Goal: Obtain resource: Download file/media

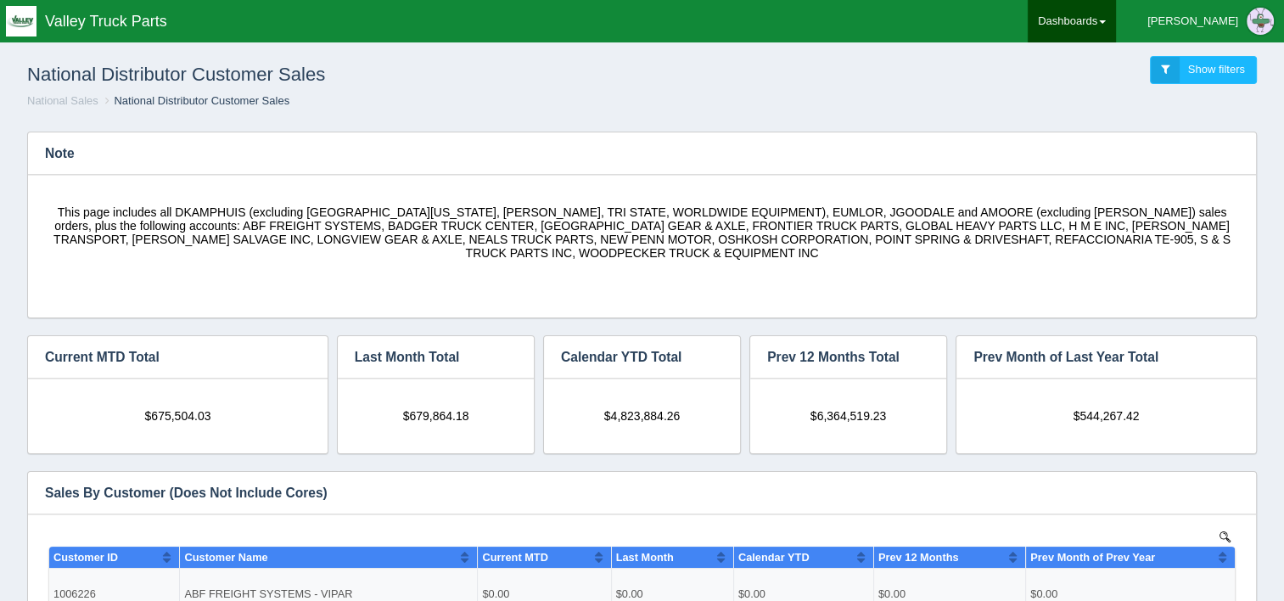
click at [1116, 15] on link "Dashboards" at bounding box center [1072, 21] width 88 height 42
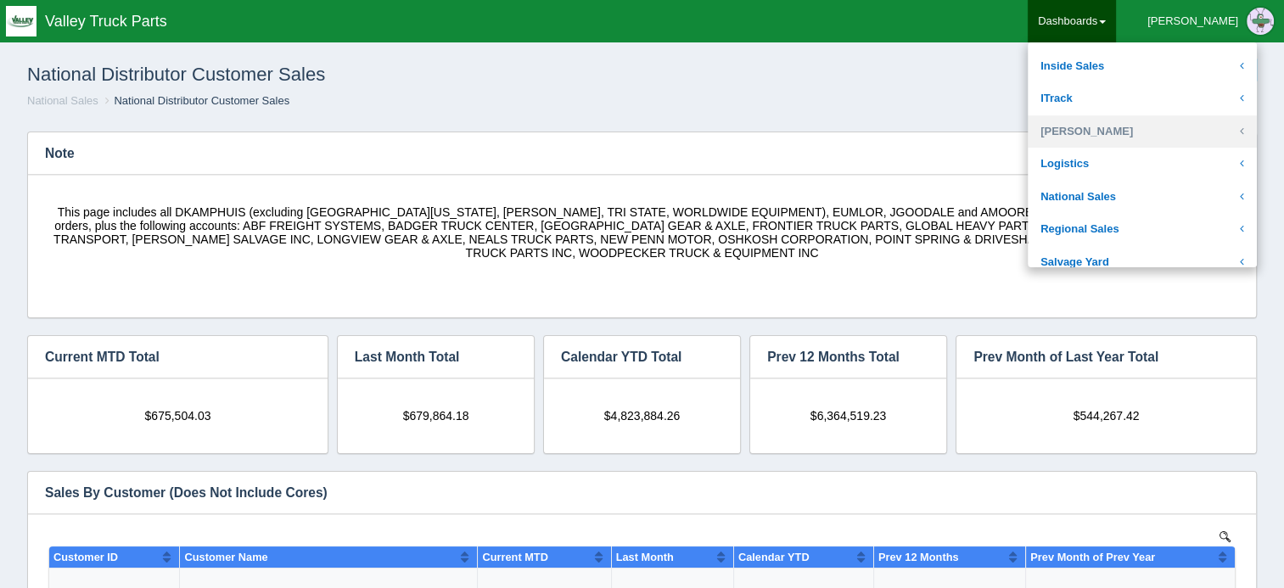
scroll to position [339, 0]
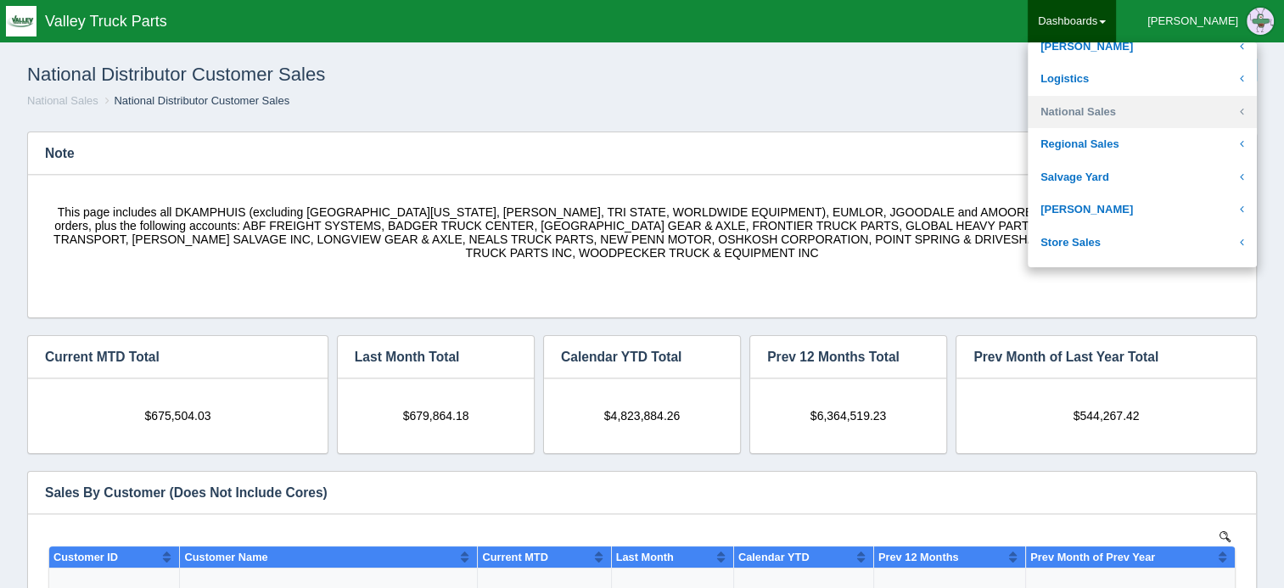
click at [1135, 121] on link "National Sales" at bounding box center [1142, 112] width 229 height 33
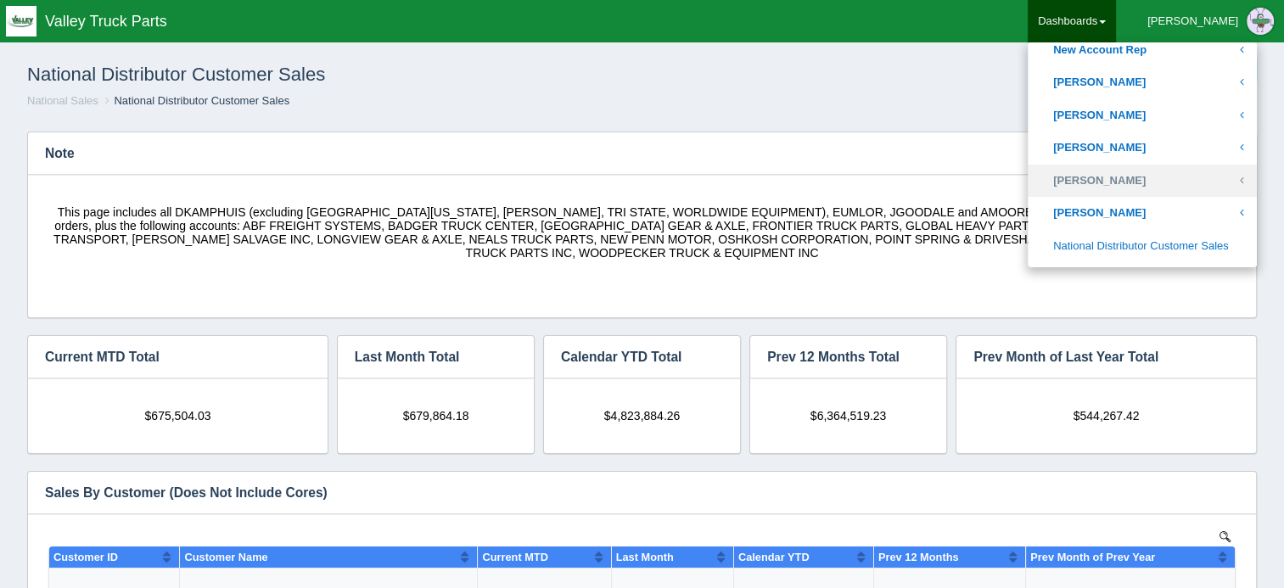
scroll to position [849, 0]
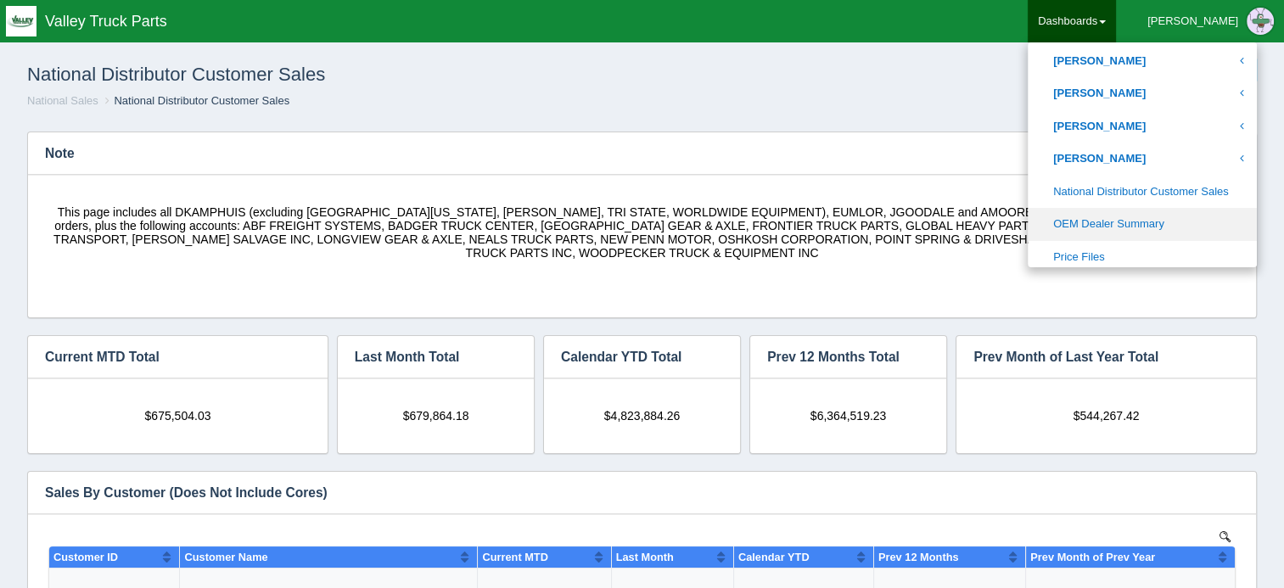
click at [1146, 212] on link "OEM Dealer Summary" at bounding box center [1142, 224] width 229 height 33
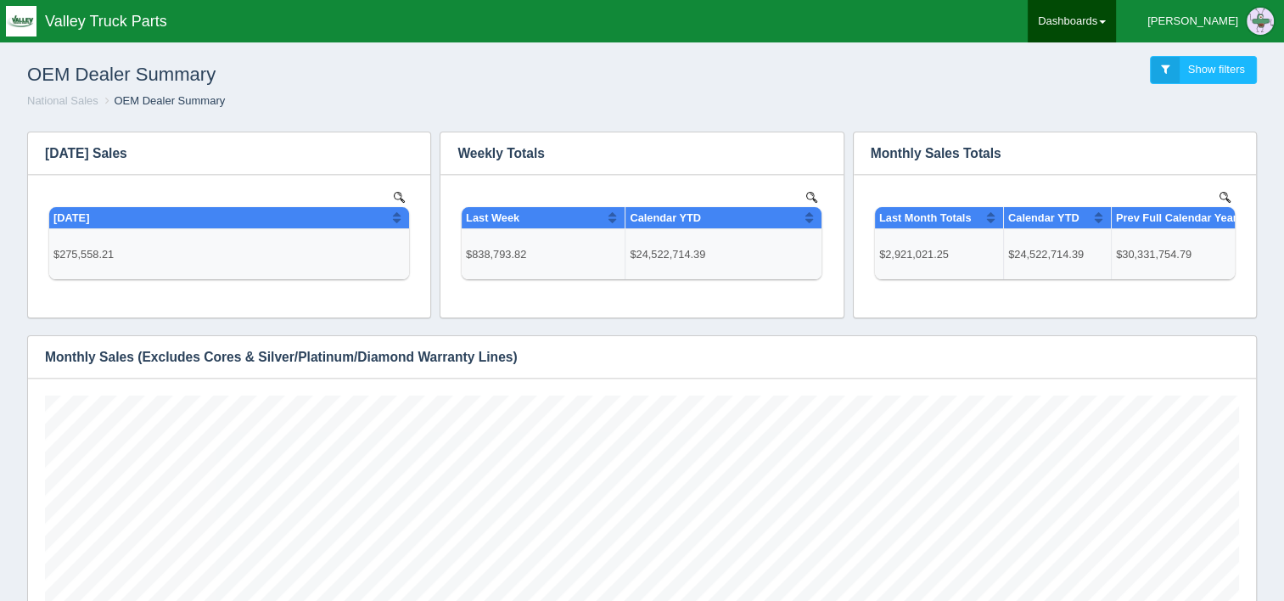
click at [1116, 20] on link "Dashboards" at bounding box center [1072, 21] width 88 height 42
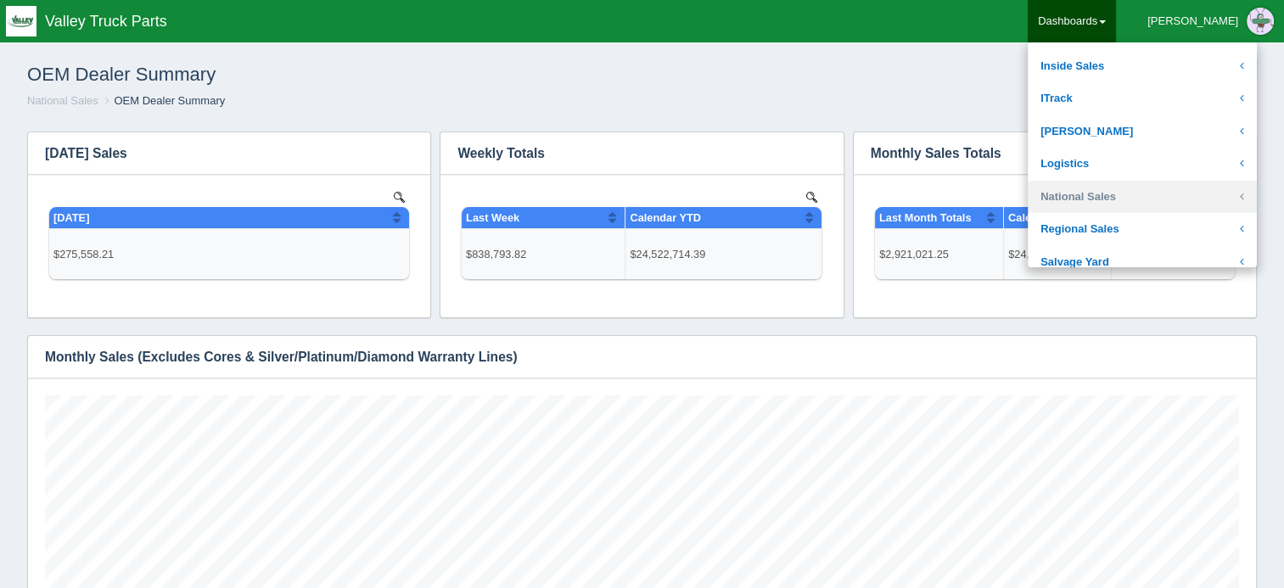
scroll to position [339, 0]
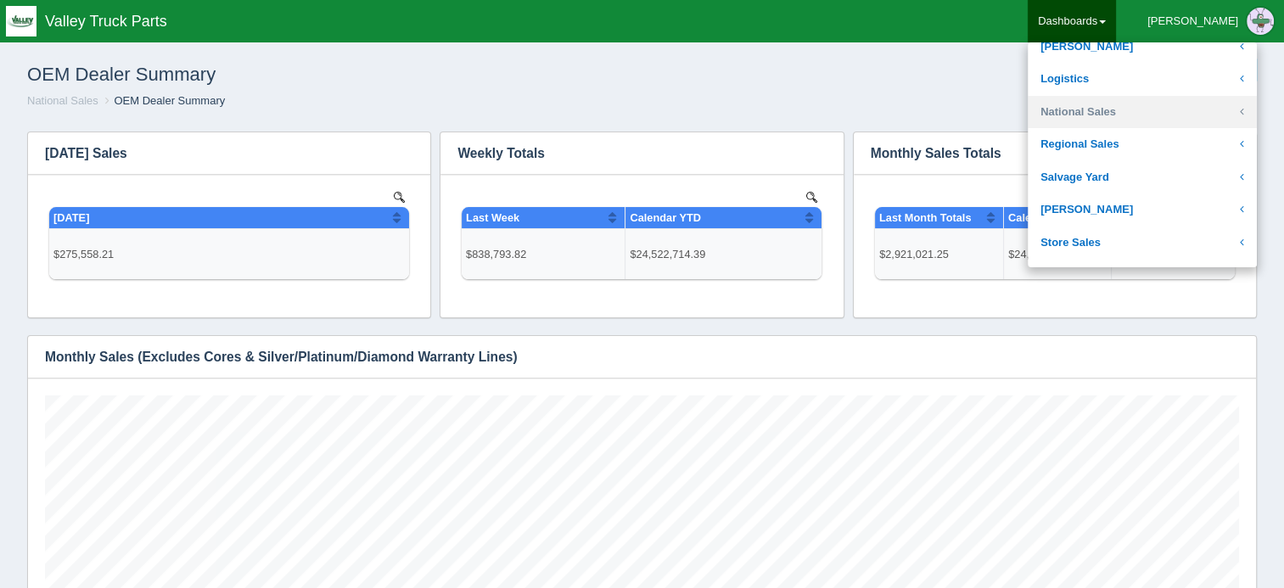
click at [1193, 119] on link "National Sales" at bounding box center [1142, 112] width 229 height 33
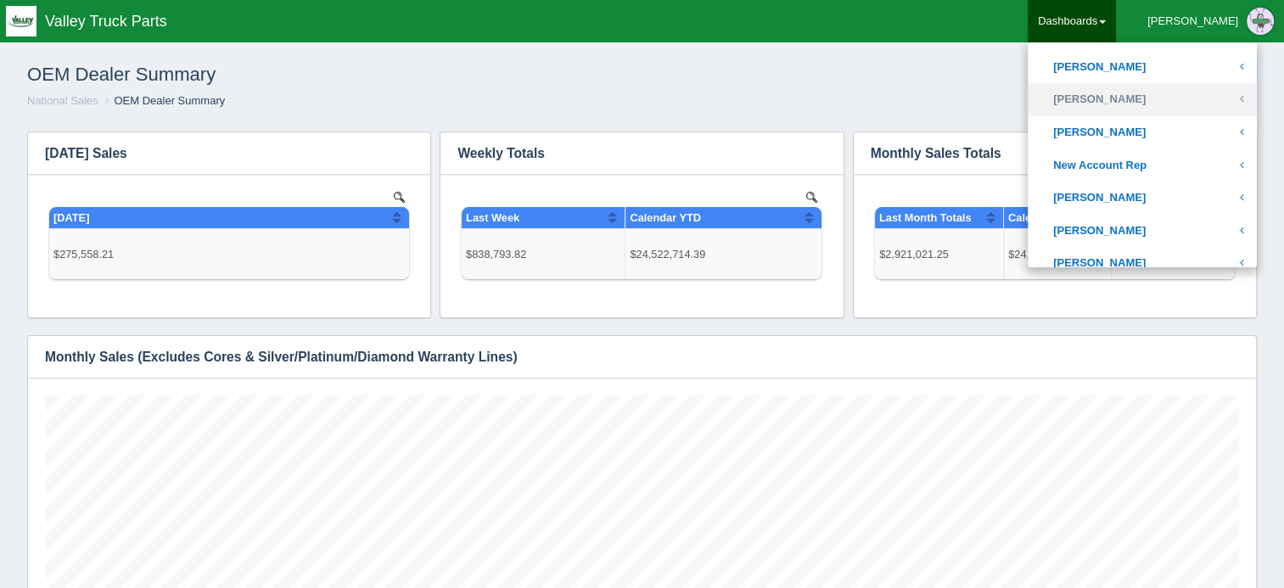
scroll to position [764, 0]
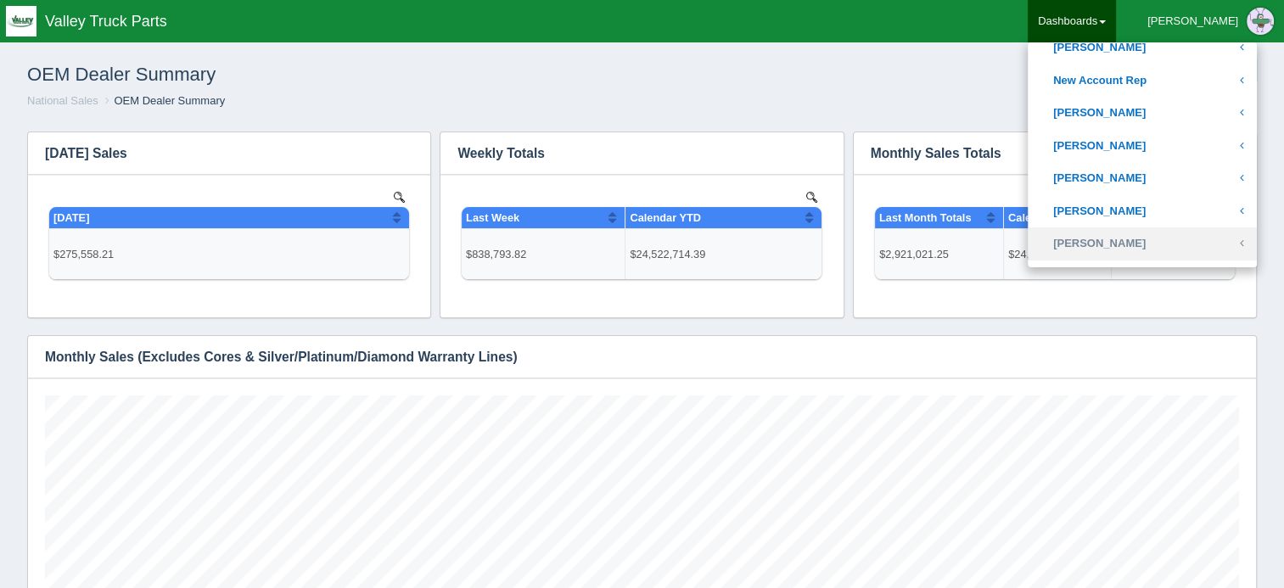
click at [1191, 241] on link "Troy Wheeler" at bounding box center [1142, 243] width 229 height 33
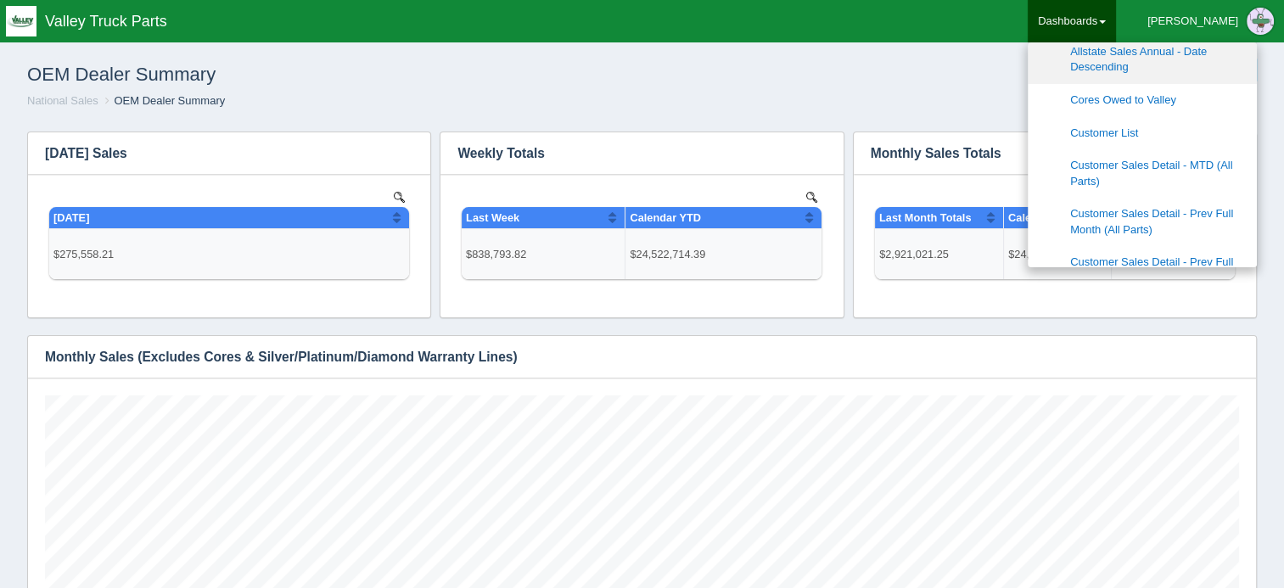
scroll to position [1018, 0]
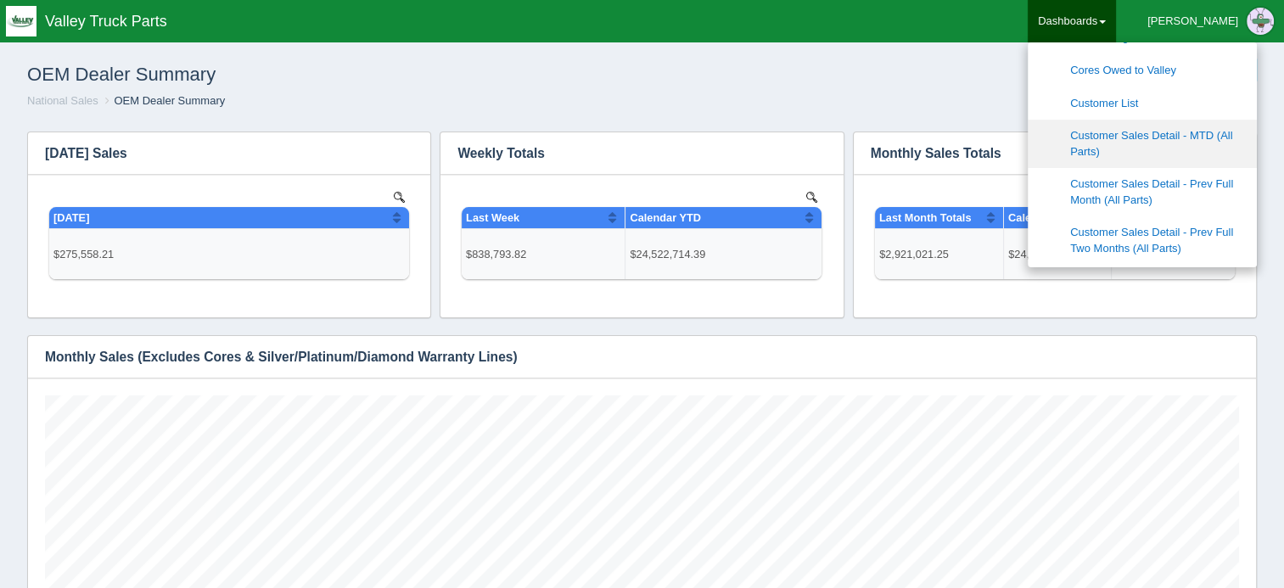
click at [1222, 137] on link "Customer Sales Detail - MTD (All Parts)" at bounding box center [1142, 144] width 229 height 48
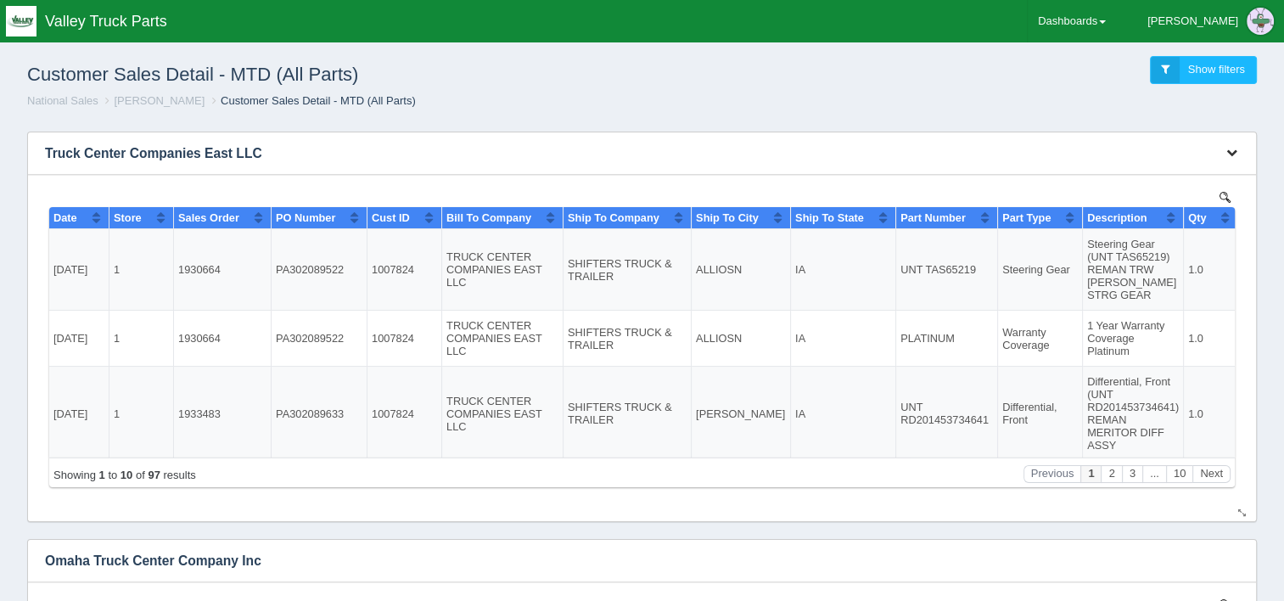
click at [1223, 153] on button "button" at bounding box center [1231, 153] width 23 height 26
click at [1174, 168] on link "Download CSV" at bounding box center [1175, 178] width 136 height 25
click at [1224, 153] on button "button" at bounding box center [1231, 153] width 23 height 26
click at [1146, 175] on link "Download CSV" at bounding box center [1175, 178] width 136 height 25
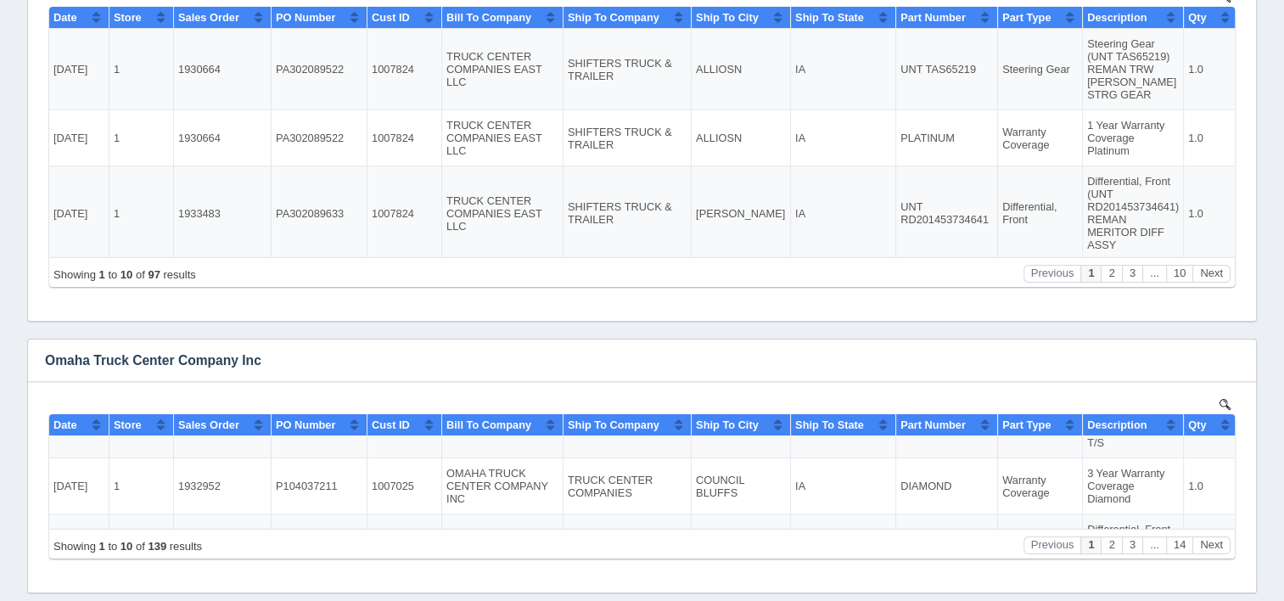
scroll to position [255, 0]
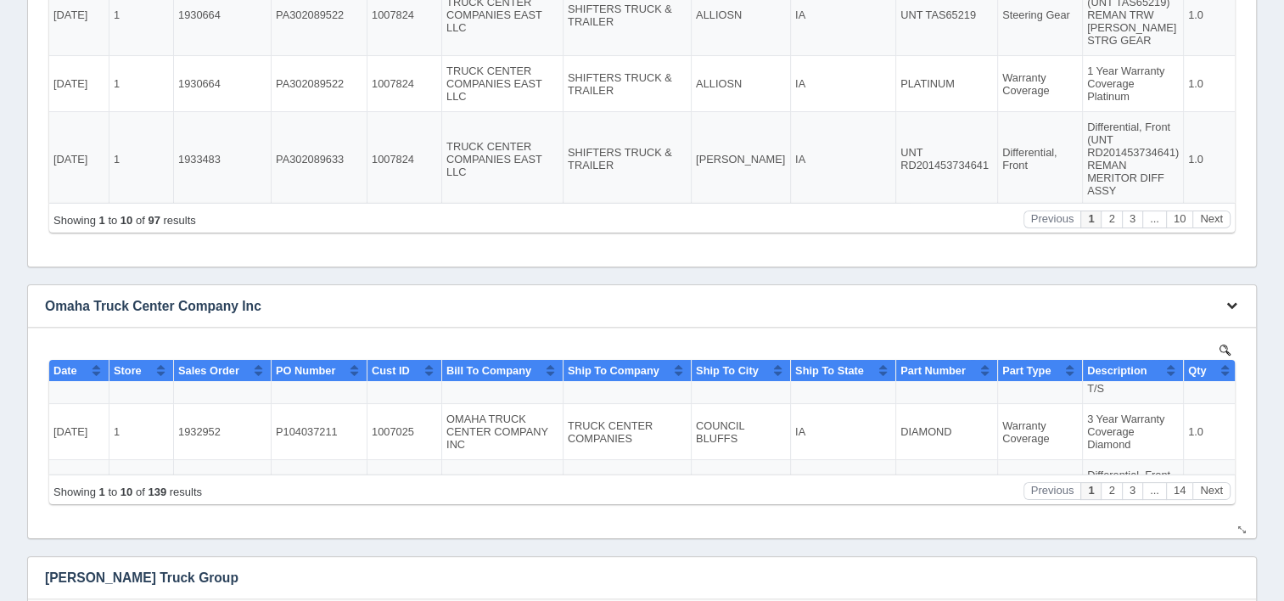
click at [1230, 305] on icon "button" at bounding box center [1231, 305] width 11 height 11
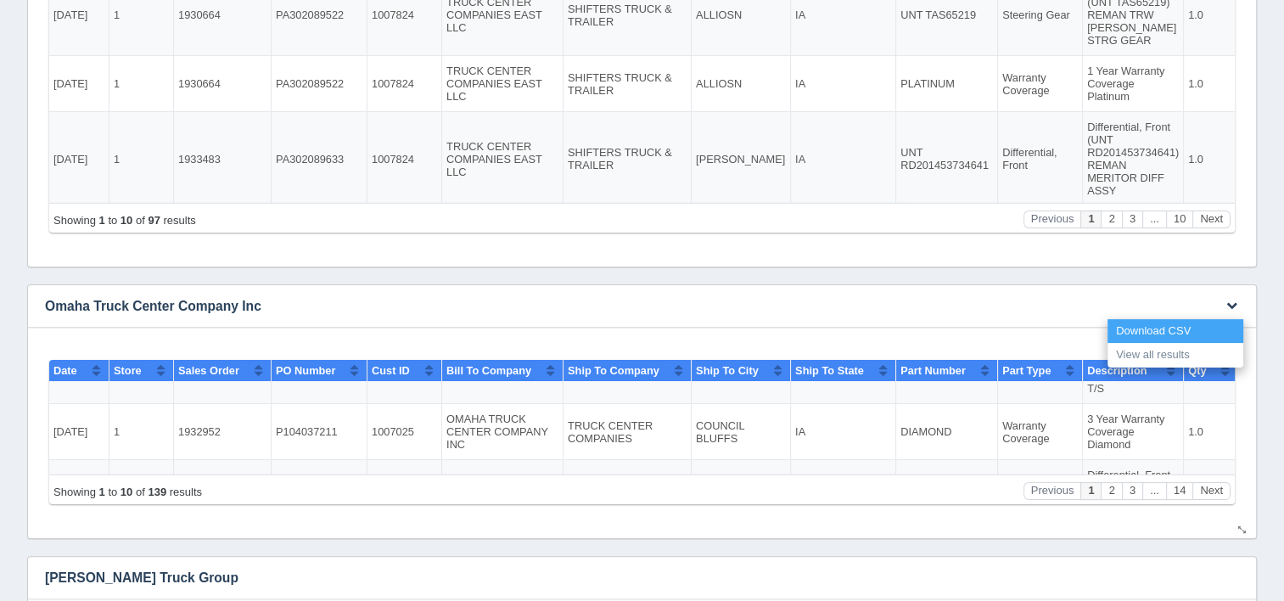
click at [1178, 328] on link "Download CSV" at bounding box center [1175, 331] width 136 height 25
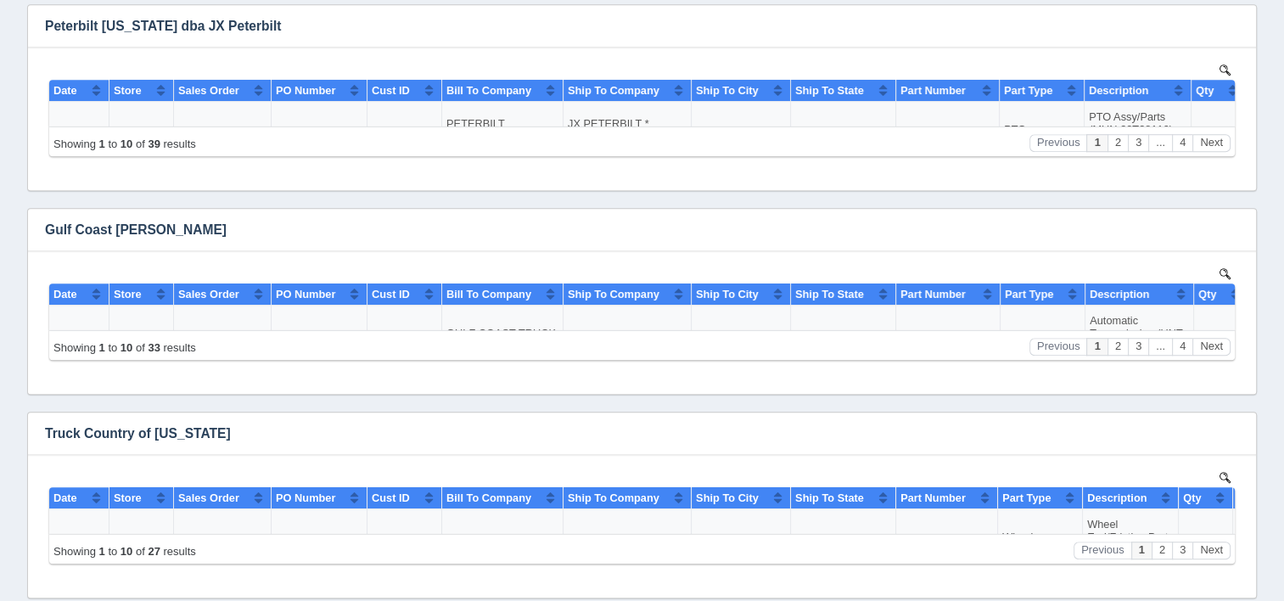
scroll to position [1188, 0]
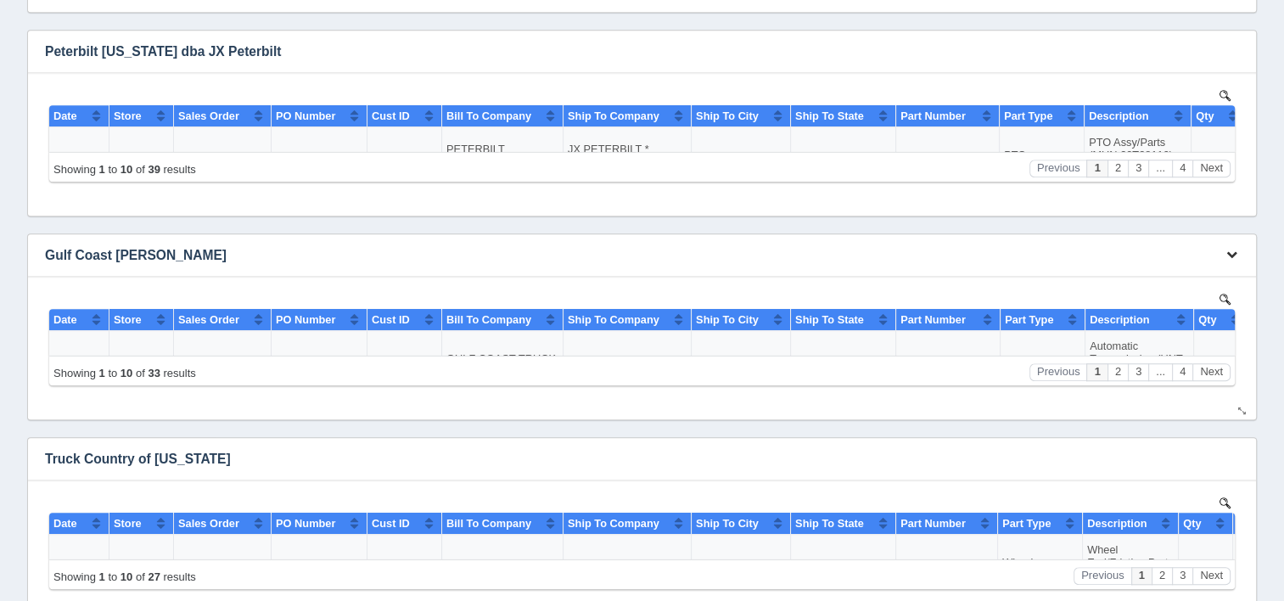
click at [1222, 255] on button "button" at bounding box center [1231, 255] width 23 height 26
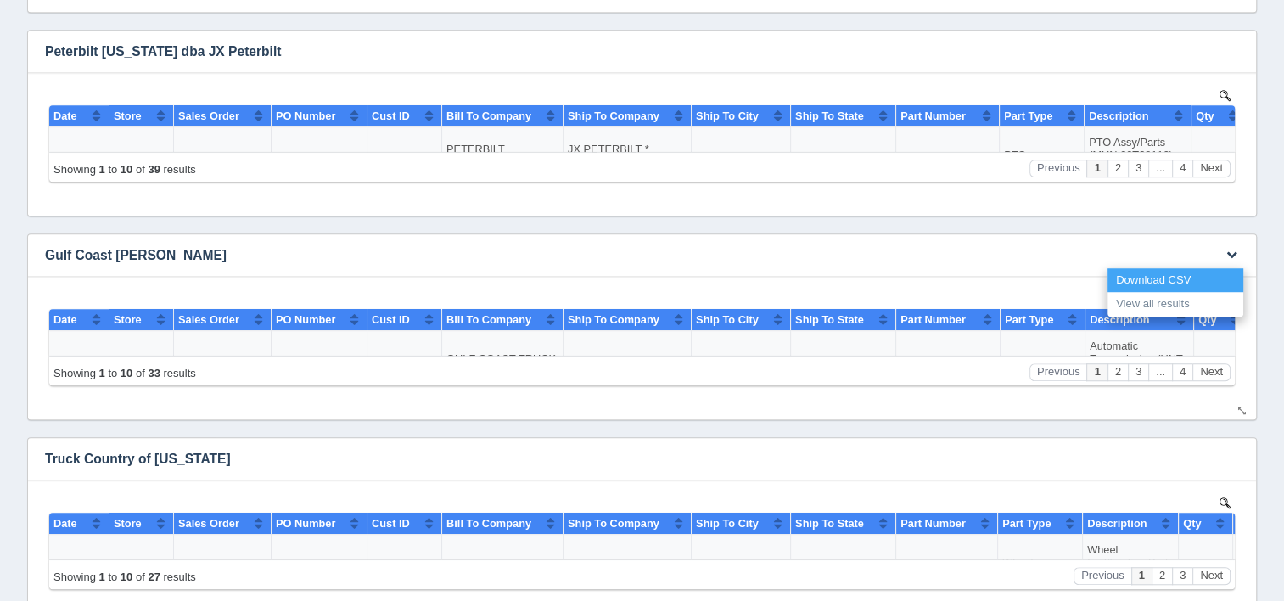
click at [1180, 279] on link "Download CSV" at bounding box center [1175, 280] width 136 height 25
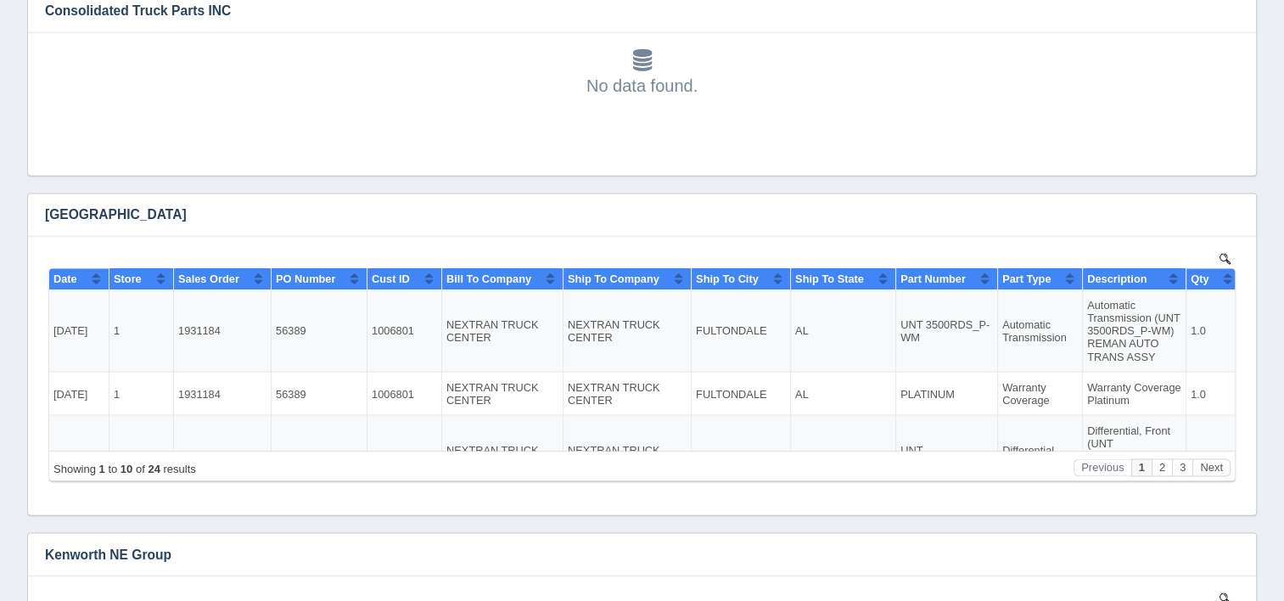
scroll to position [2885, 0]
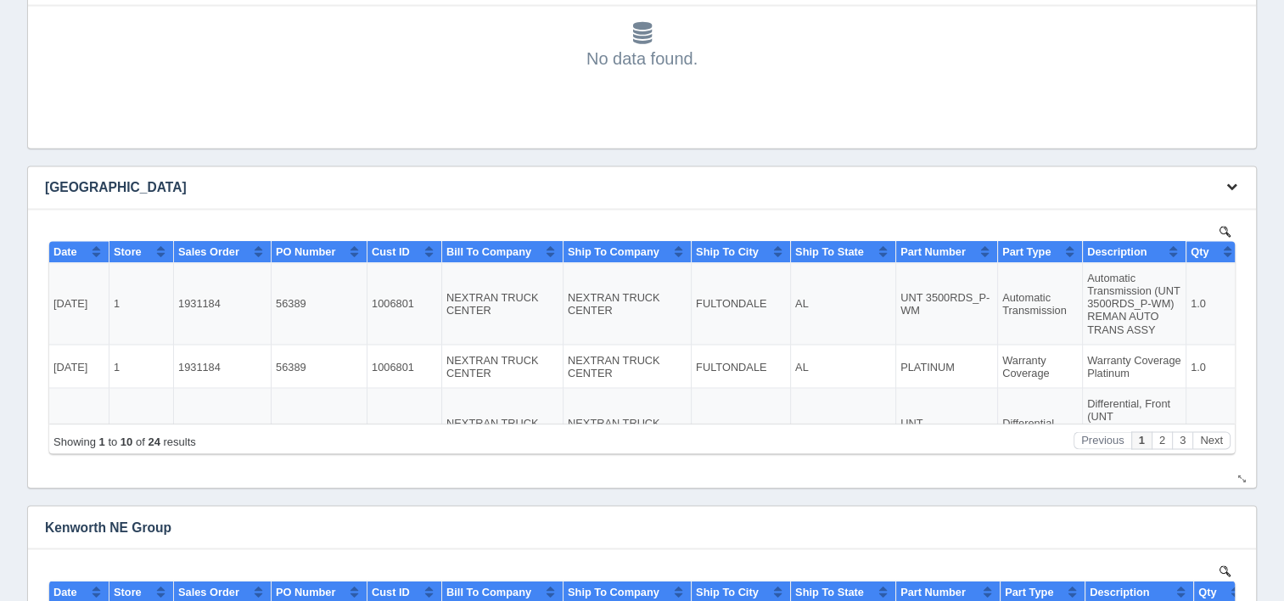
click at [1238, 184] on button "button" at bounding box center [1231, 187] width 23 height 26
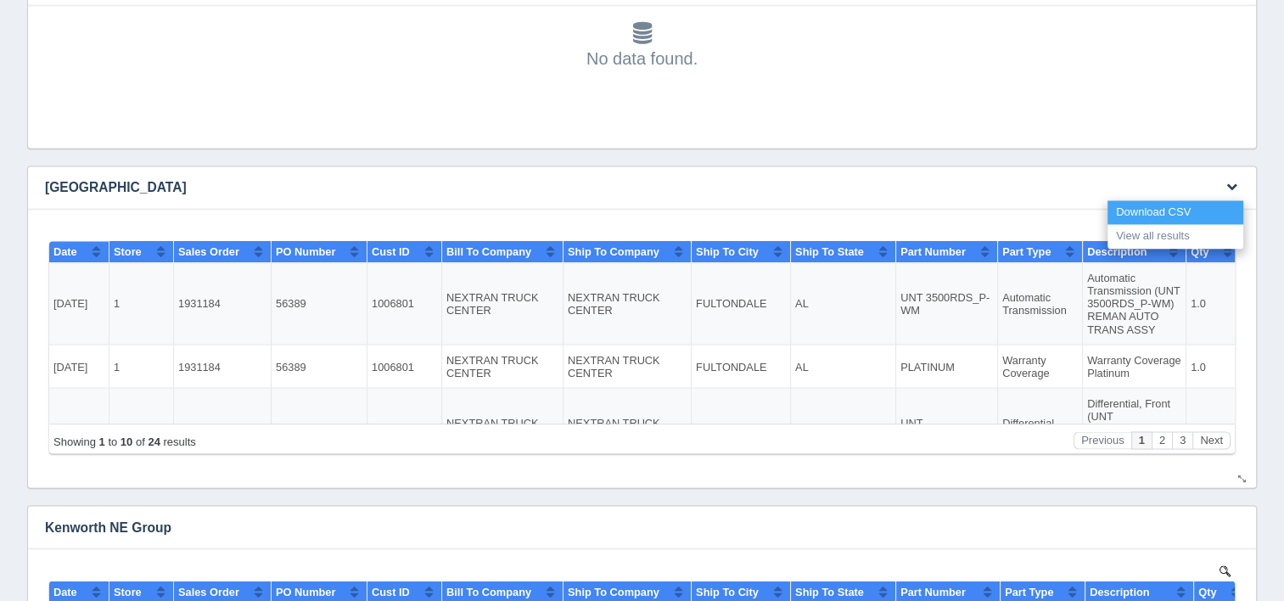
click at [1139, 210] on link "Download CSV" at bounding box center [1175, 212] width 136 height 25
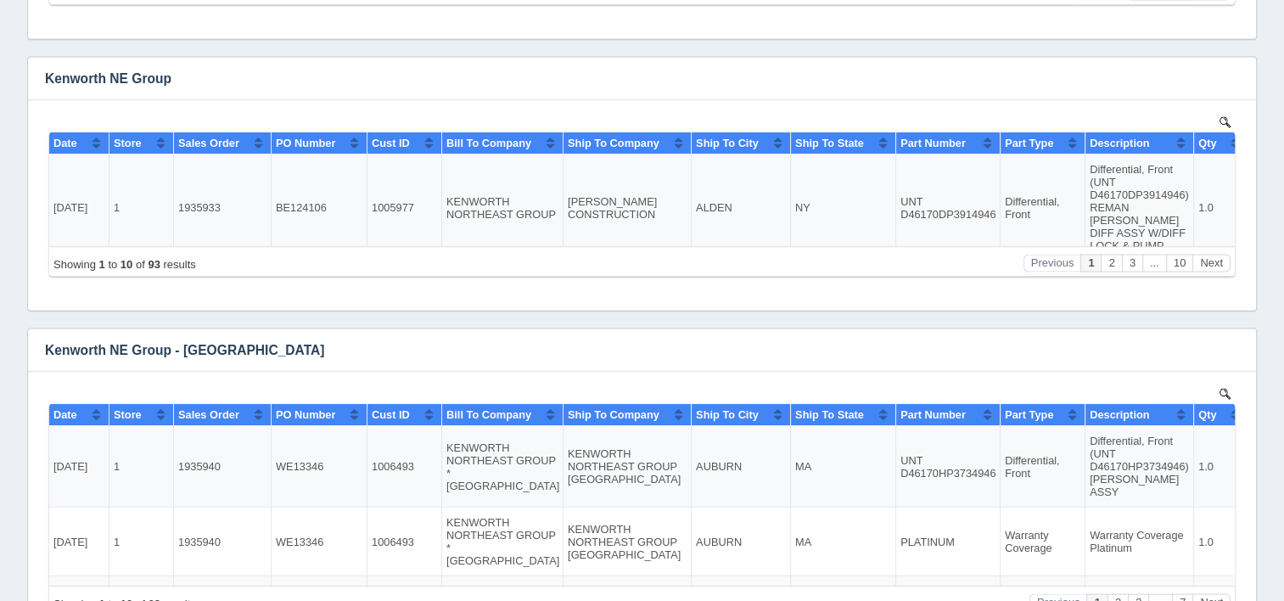
scroll to position [3310, 0]
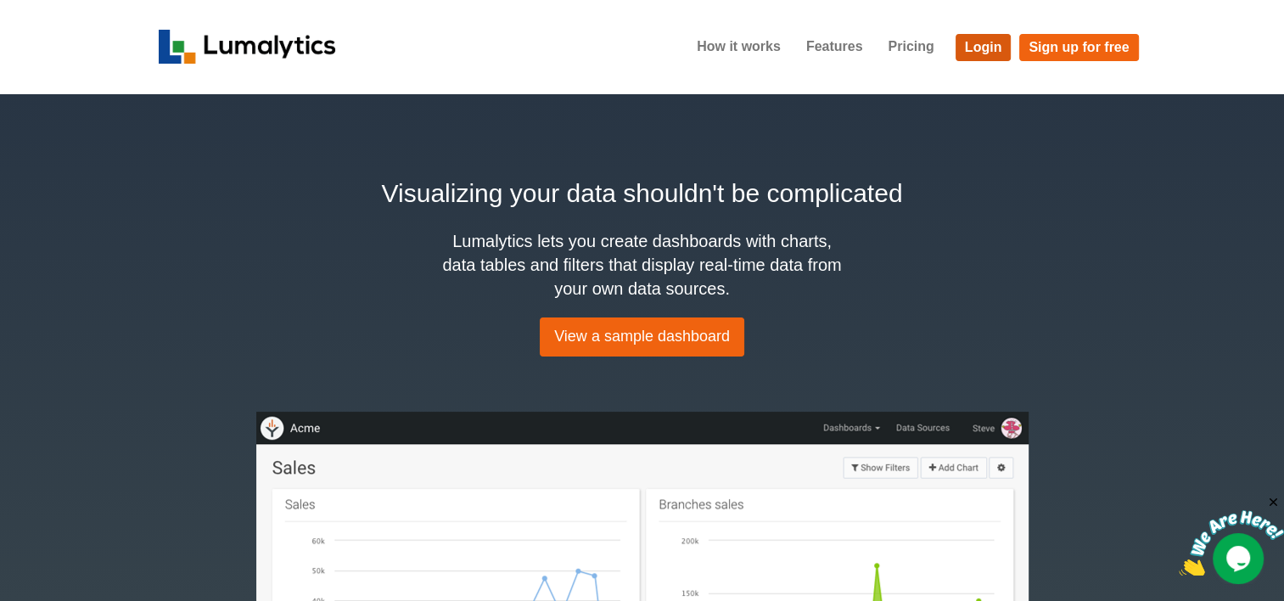
click at [967, 53] on link "Login" at bounding box center [984, 47] width 56 height 27
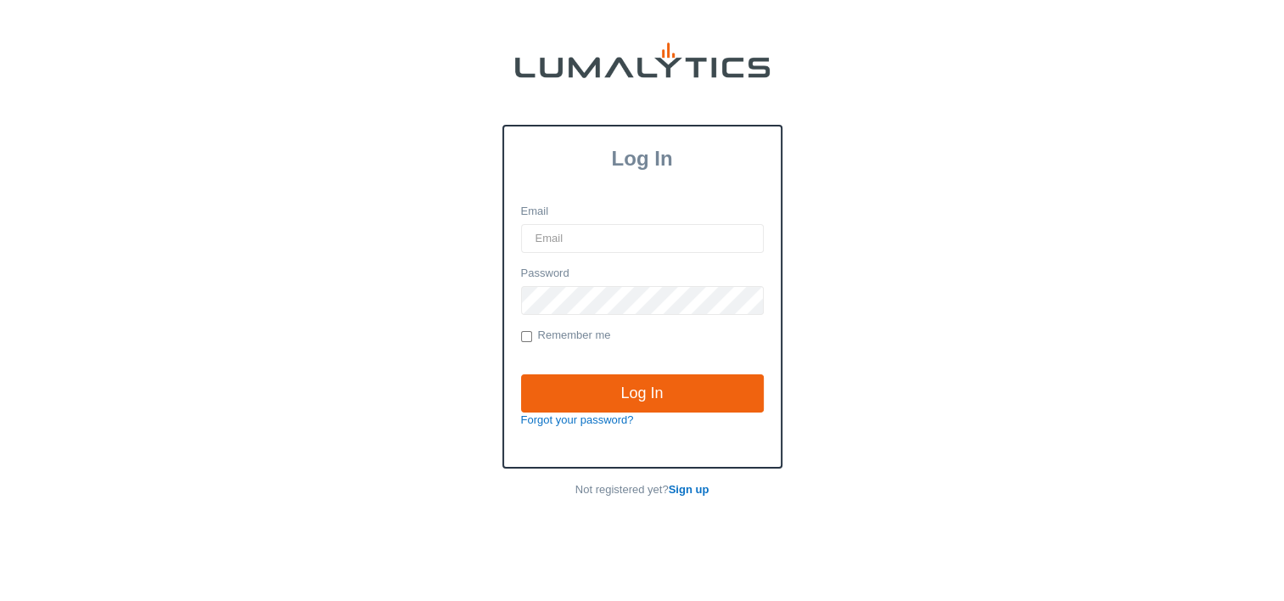
click at [579, 239] on input "Email" at bounding box center [642, 238] width 243 height 29
type input "[EMAIL_ADDRESS][DOMAIN_NAME]"
click at [521, 374] on input "Log In" at bounding box center [642, 393] width 243 height 39
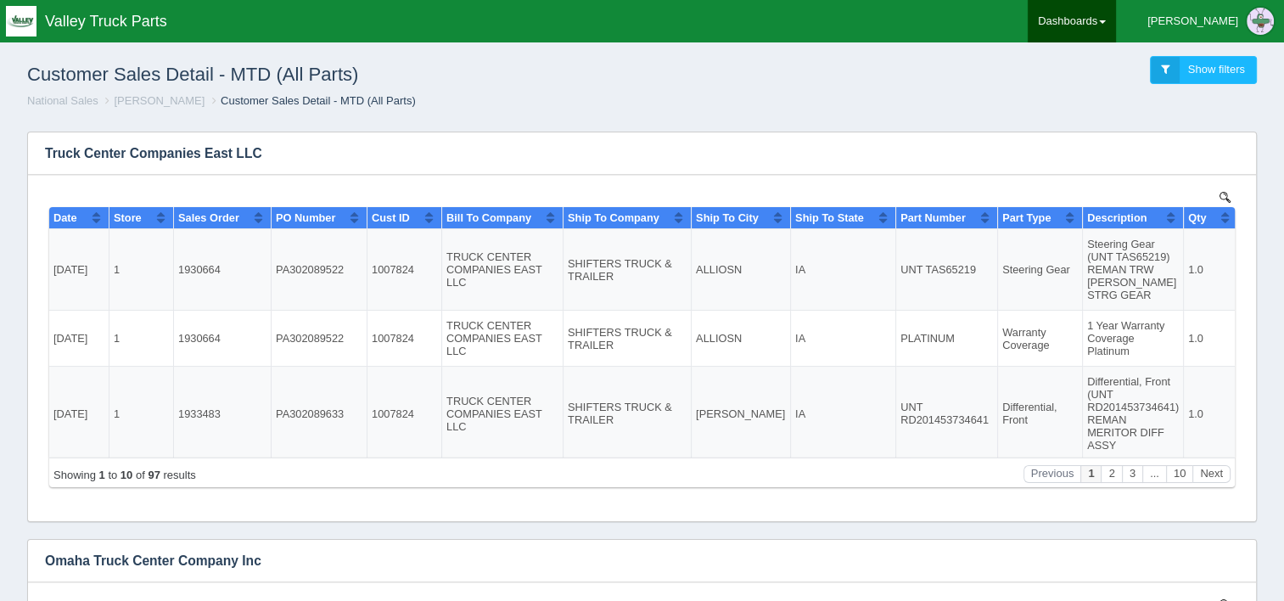
click at [1116, 24] on link "Dashboards" at bounding box center [1072, 21] width 88 height 42
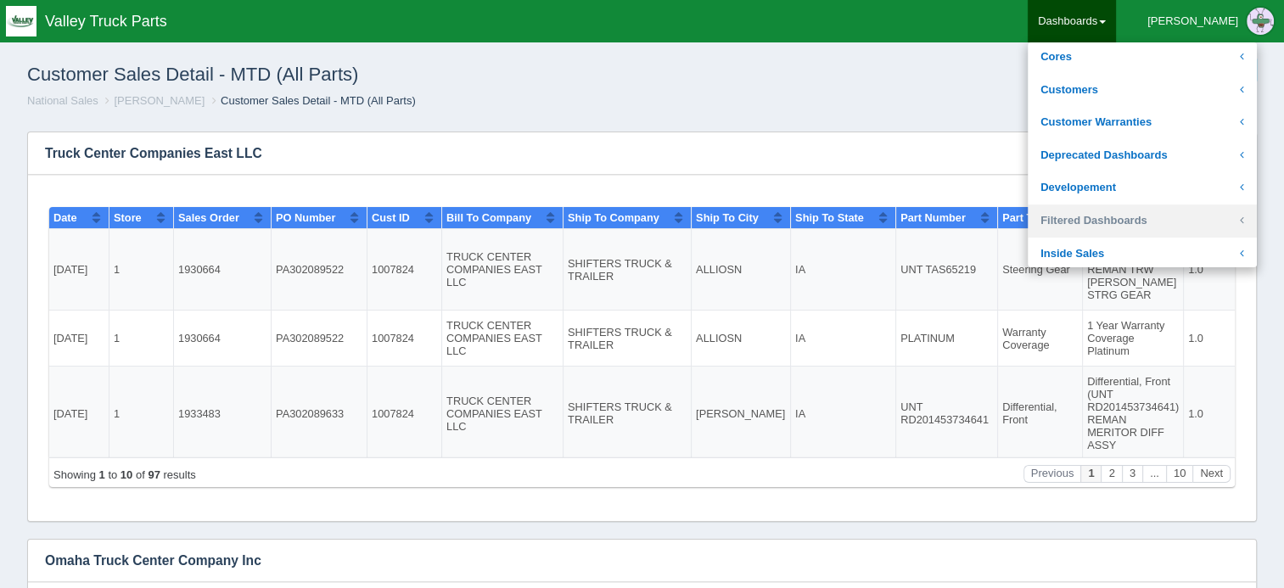
scroll to position [255, 0]
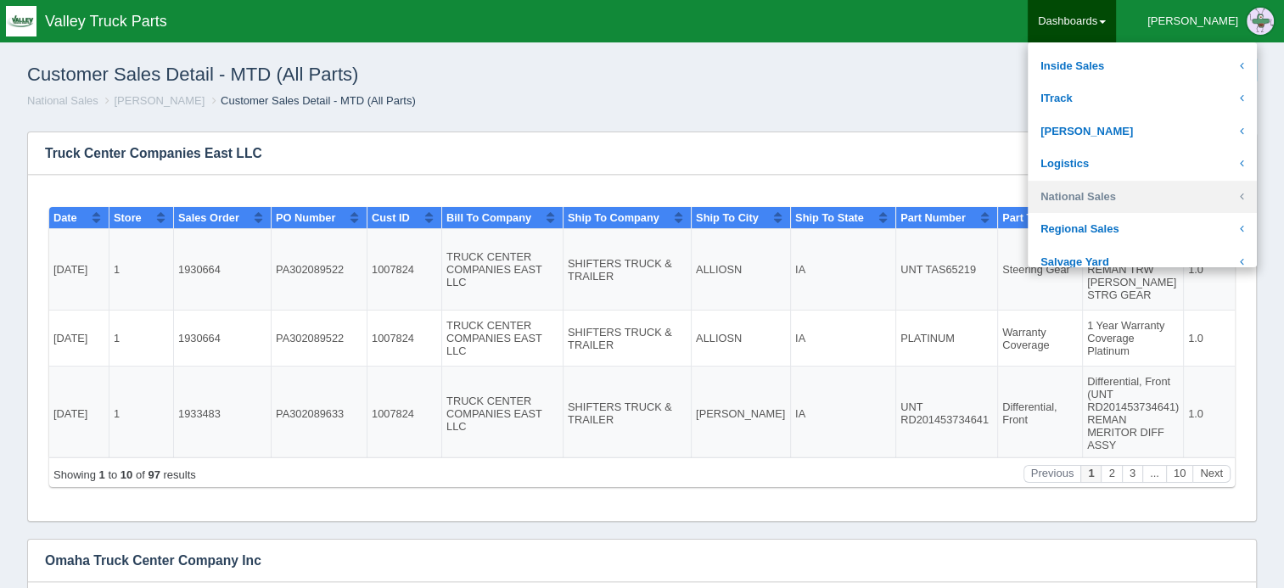
click at [1166, 195] on link "National Sales" at bounding box center [1142, 197] width 229 height 33
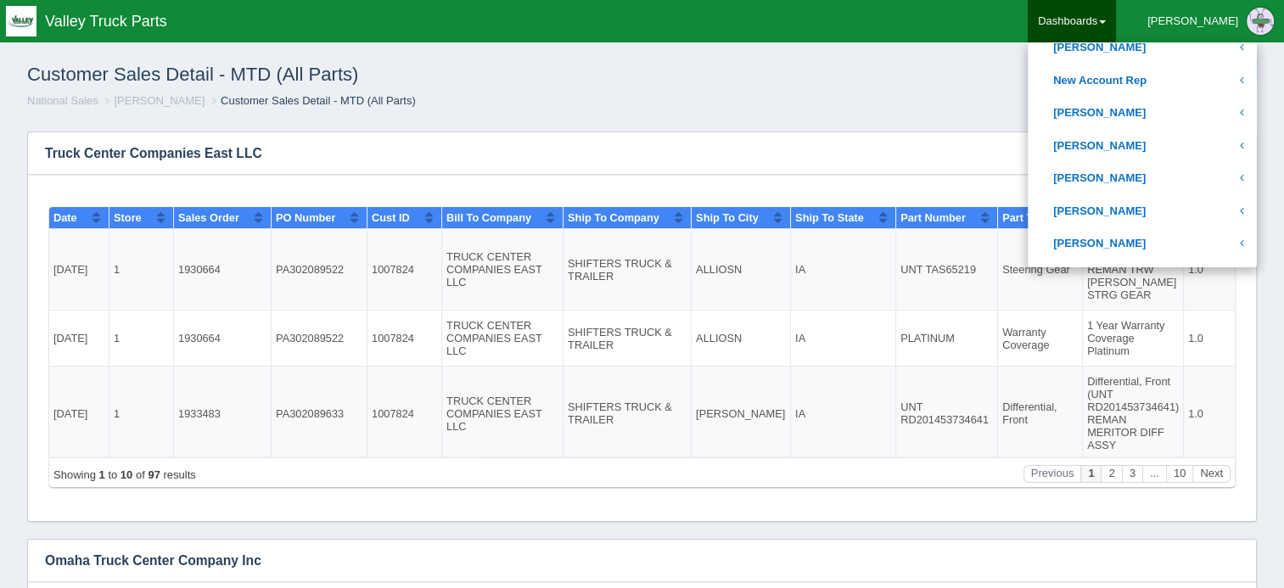
scroll to position [849, 0]
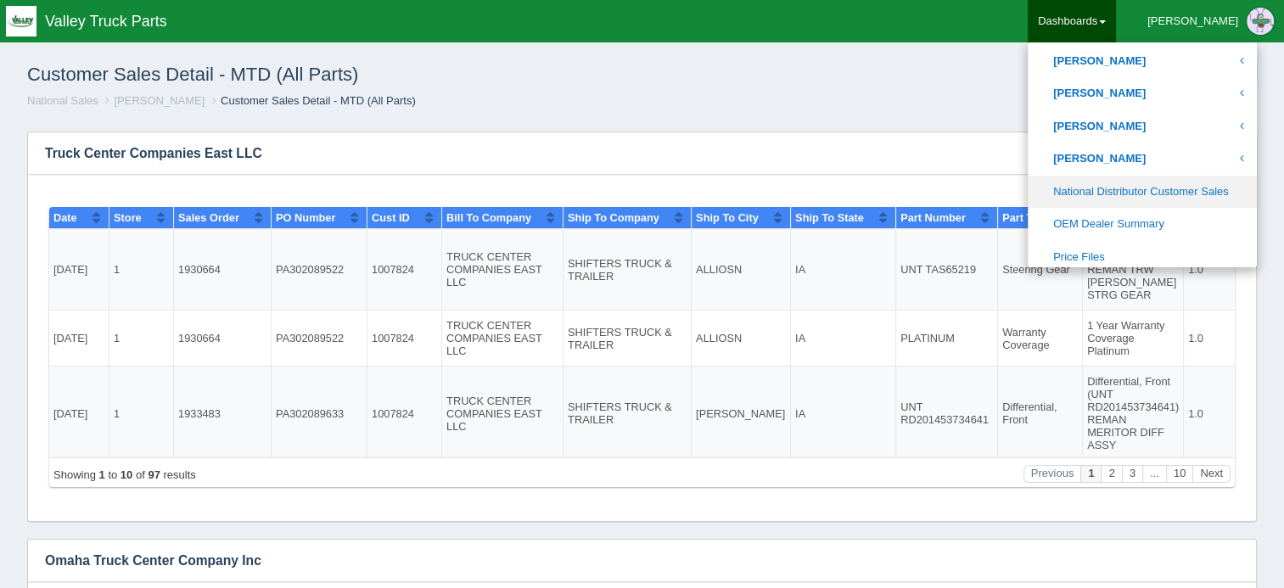
click at [1154, 190] on link "National Distributor Customer Sales" at bounding box center [1142, 192] width 229 height 33
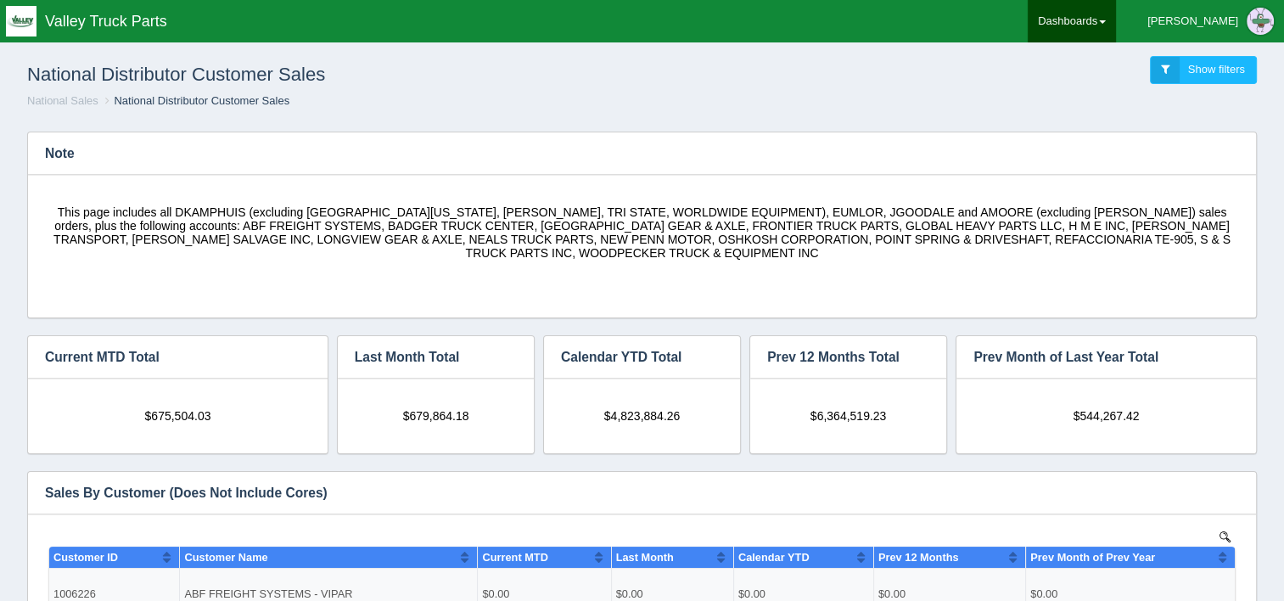
click at [1116, 21] on link "Dashboards" at bounding box center [1072, 21] width 88 height 42
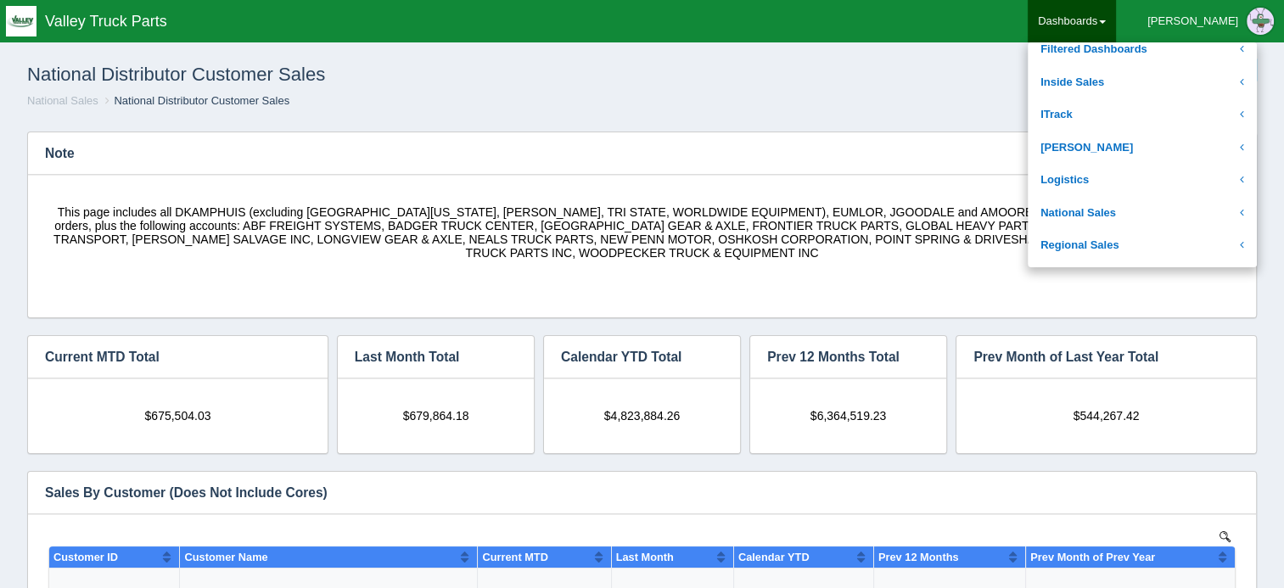
scroll to position [255, 0]
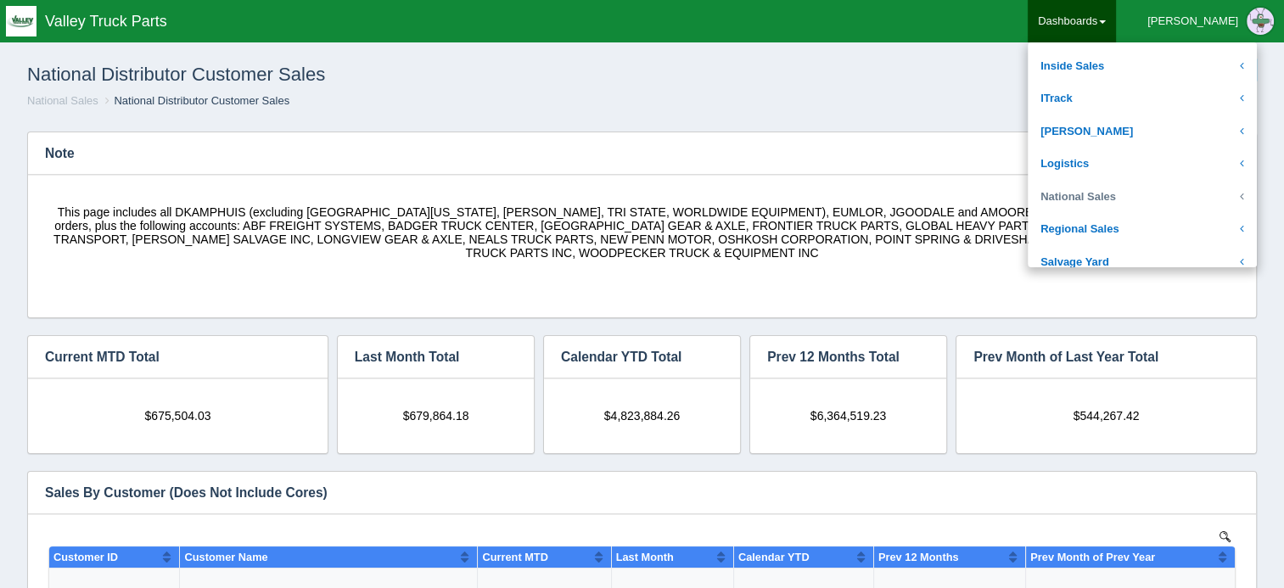
click at [1152, 197] on link "National Sales" at bounding box center [1142, 197] width 229 height 33
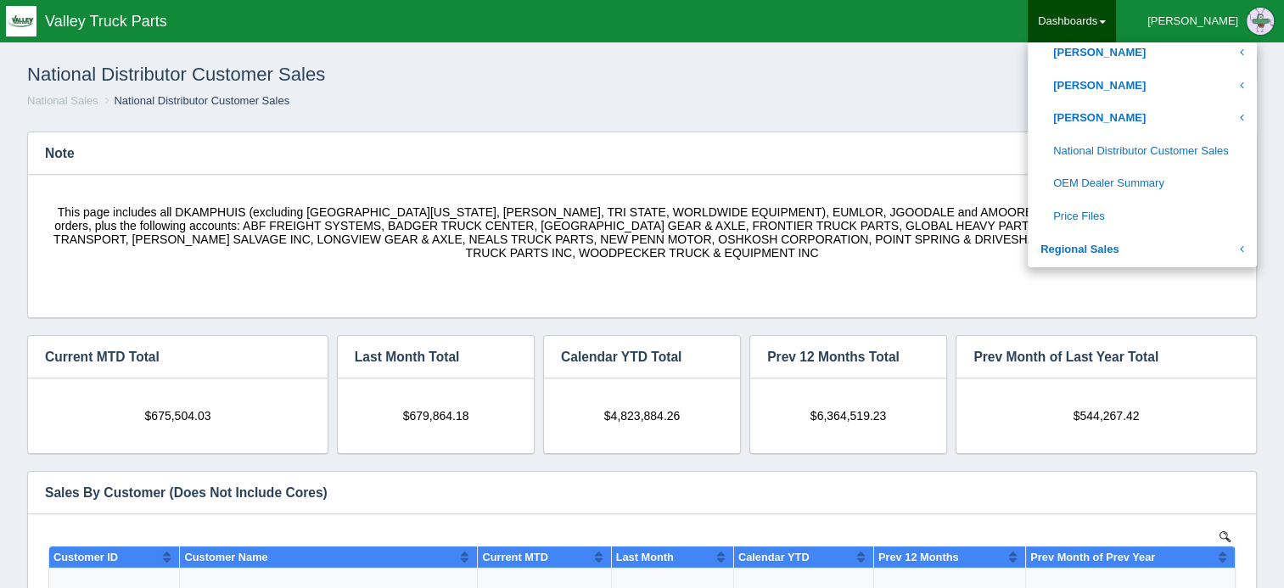
scroll to position [933, 0]
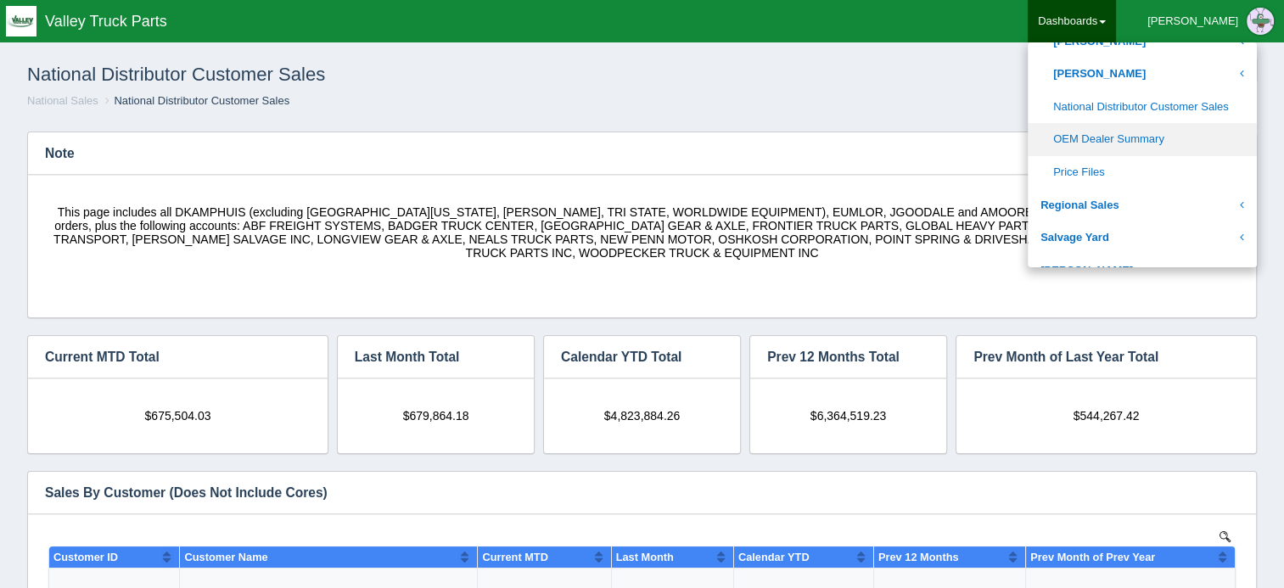
click at [1164, 138] on link "OEM Dealer Summary" at bounding box center [1142, 139] width 229 height 33
